Goal: Register for event/course

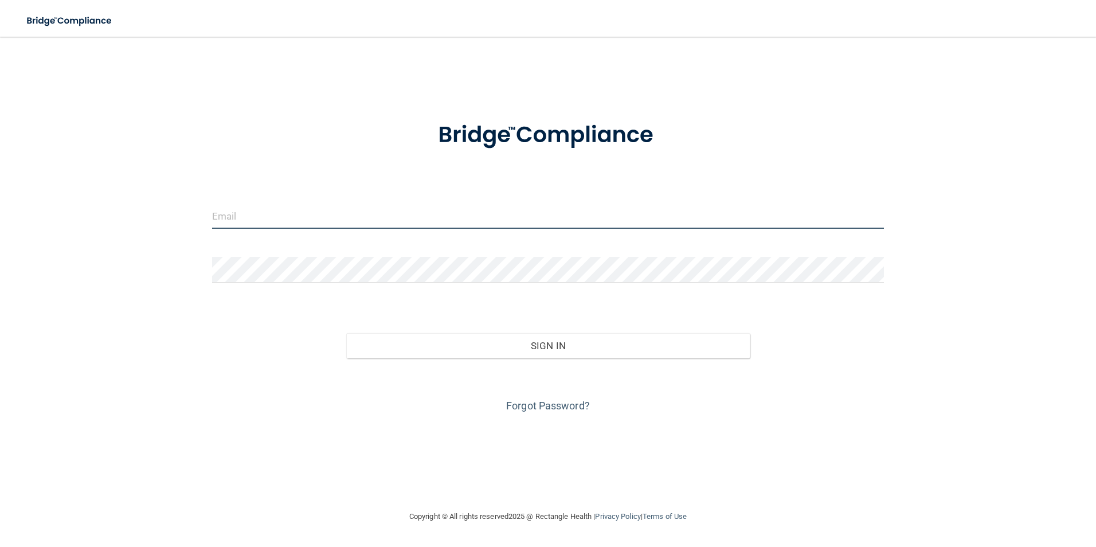
click at [395, 209] on input "email" at bounding box center [548, 216] width 672 height 26
type input "[EMAIL_ADDRESS][PERSON_NAME][DOMAIN_NAME]"
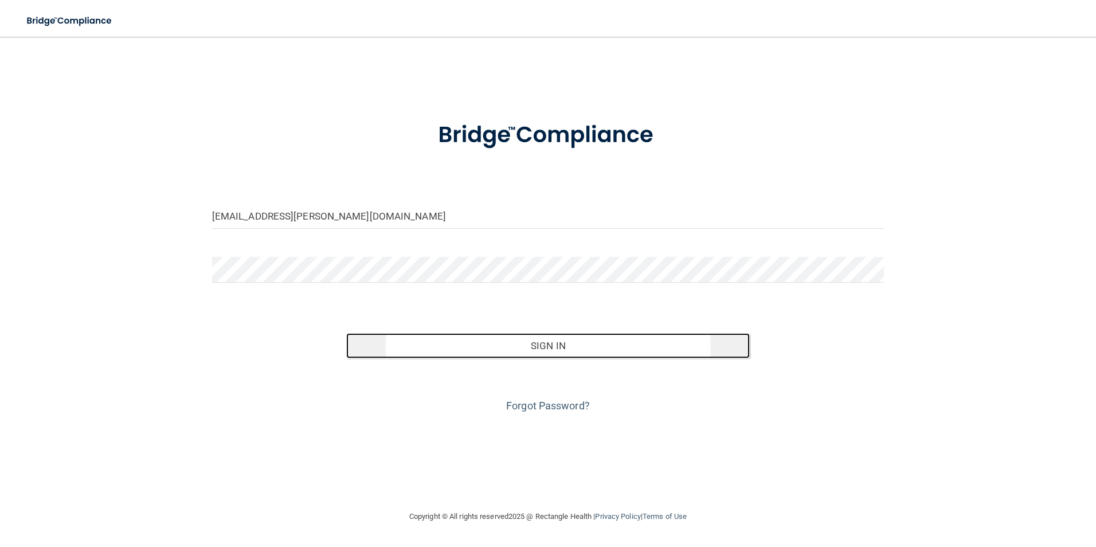
click at [516, 344] on button "Sign In" at bounding box center [547, 345] width 403 height 25
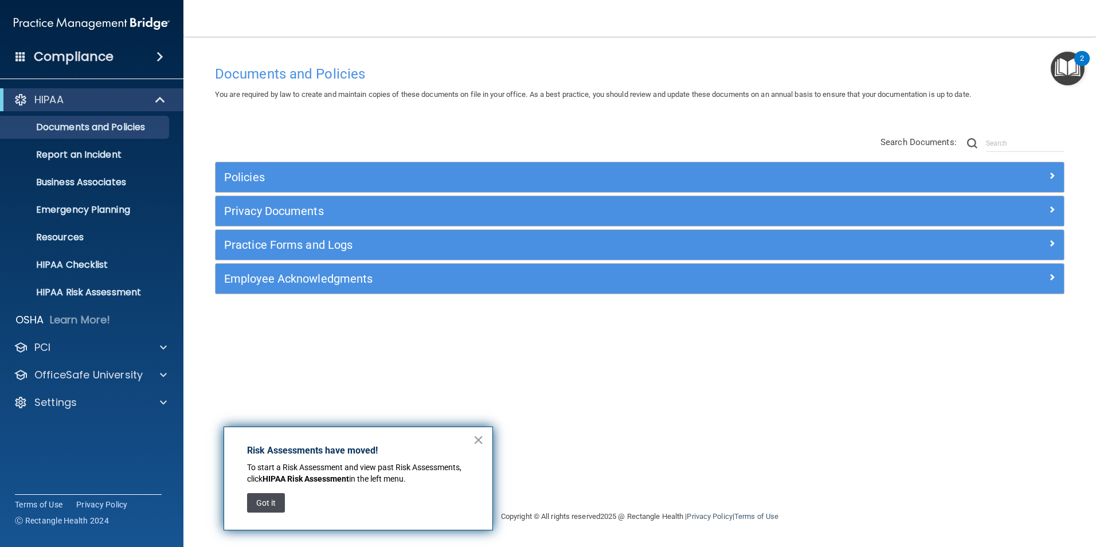
click at [273, 502] on button "Got it" at bounding box center [266, 502] width 38 height 19
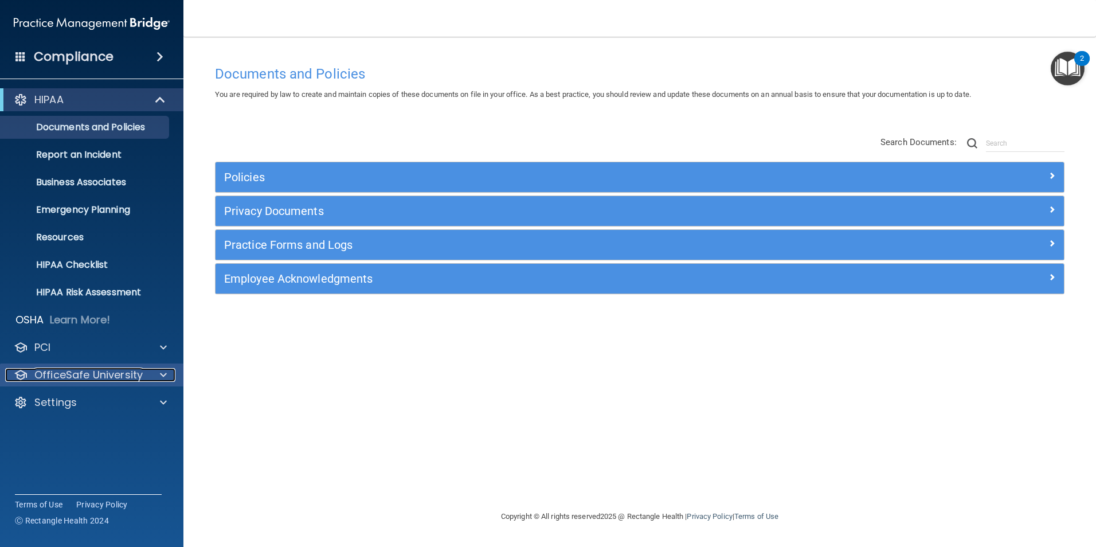
click at [89, 377] on p "OfficeSafe University" at bounding box center [88, 375] width 108 height 14
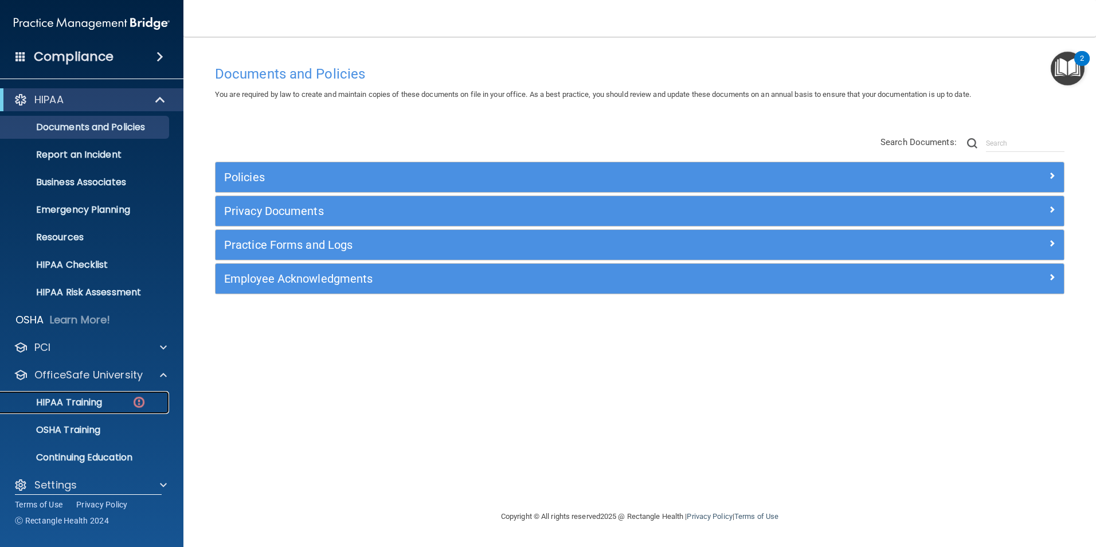
click at [80, 396] on p "HIPAA Training" at bounding box center [54, 401] width 95 height 11
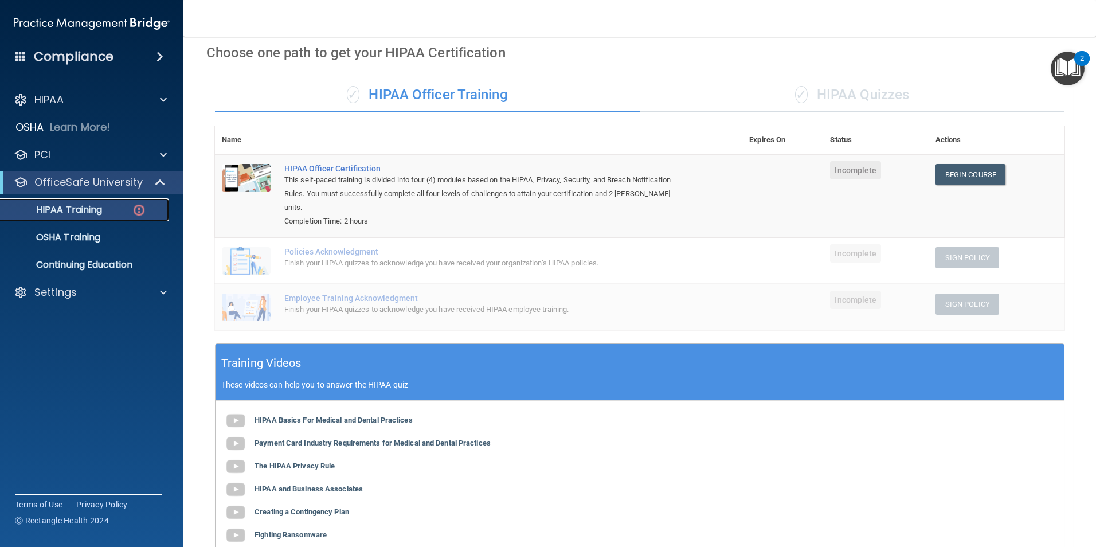
scroll to position [15, 0]
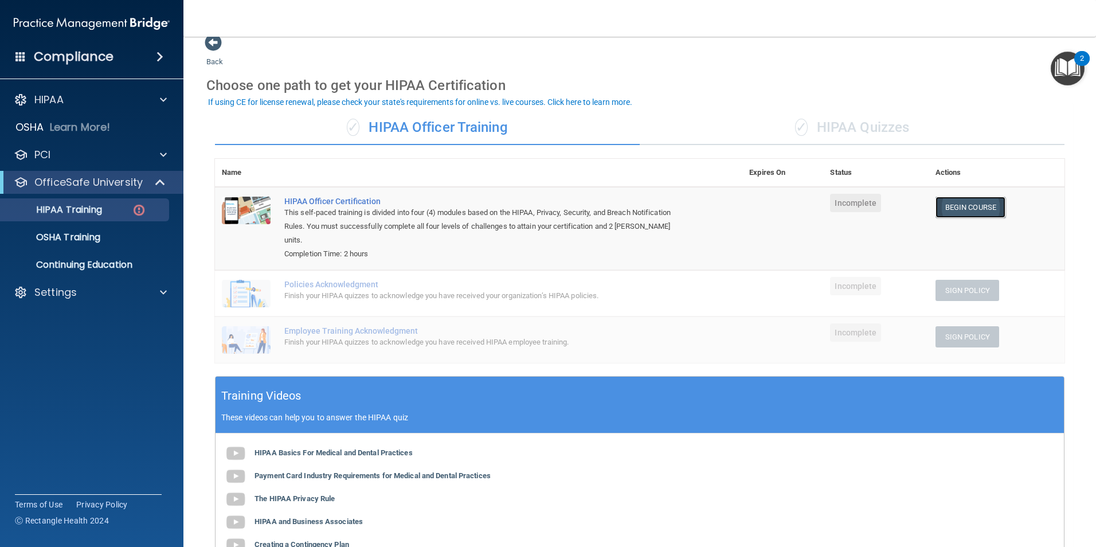
click at [949, 206] on link "Begin Course" at bounding box center [970, 207] width 70 height 21
